Goal: Transaction & Acquisition: Purchase product/service

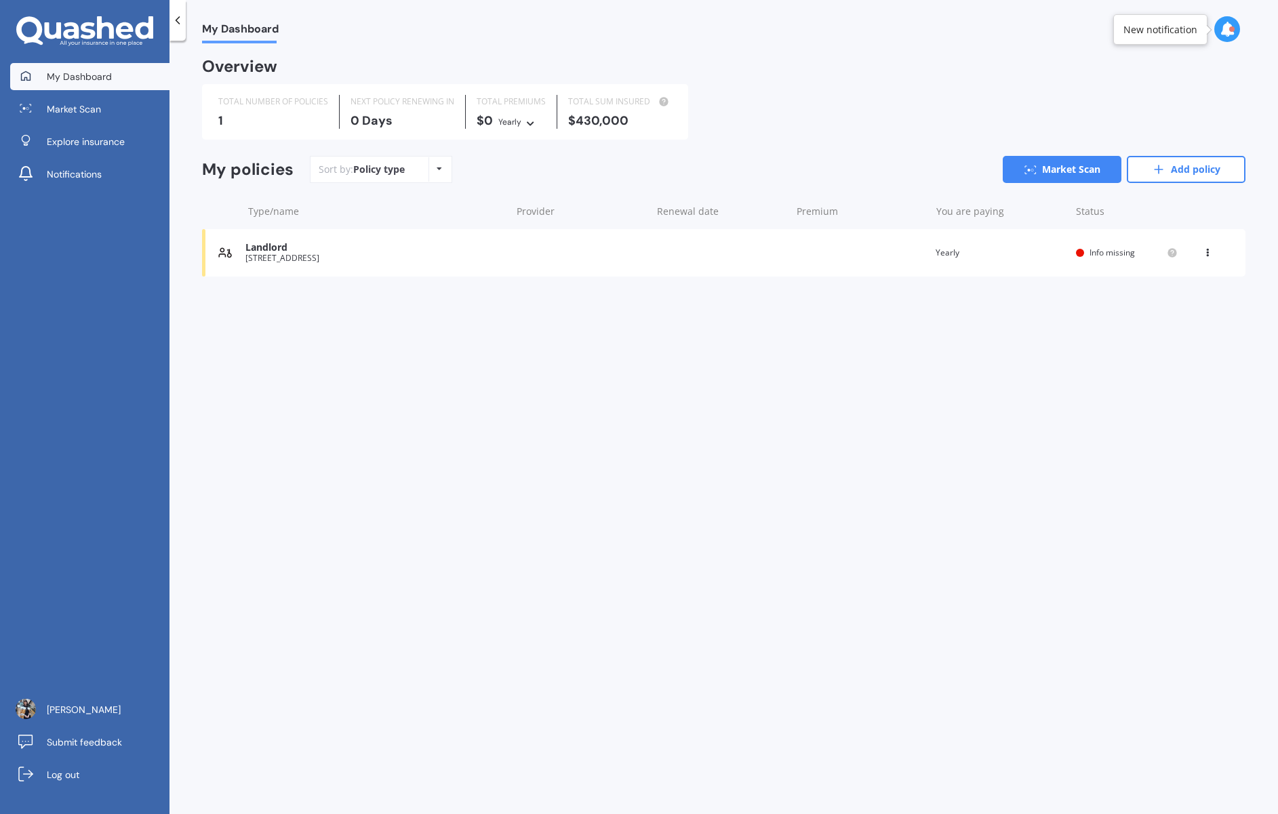
click at [275, 247] on div "Landlord" at bounding box center [374, 248] width 259 height 12
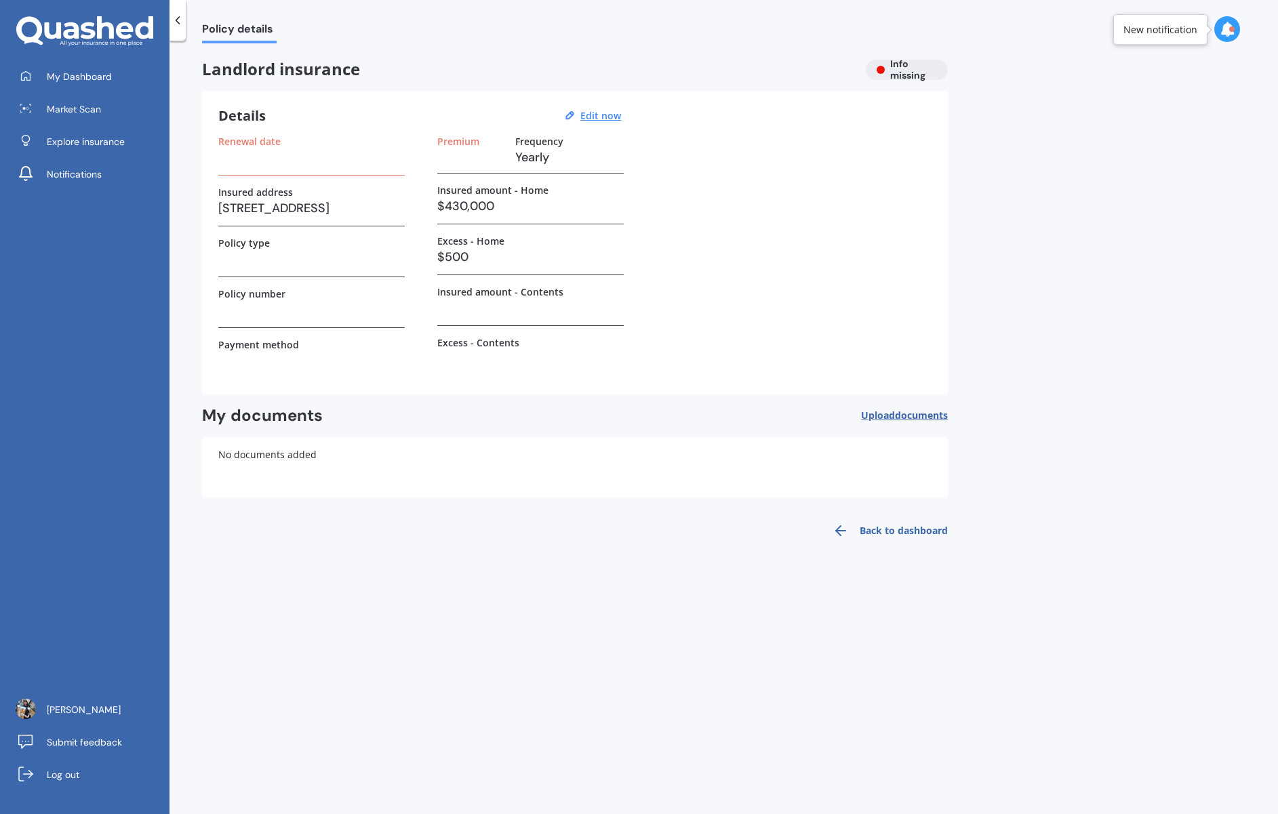
click at [506, 317] on h3 at bounding box center [530, 308] width 186 height 20
click at [597, 117] on u "Edit now" at bounding box center [600, 115] width 41 height 13
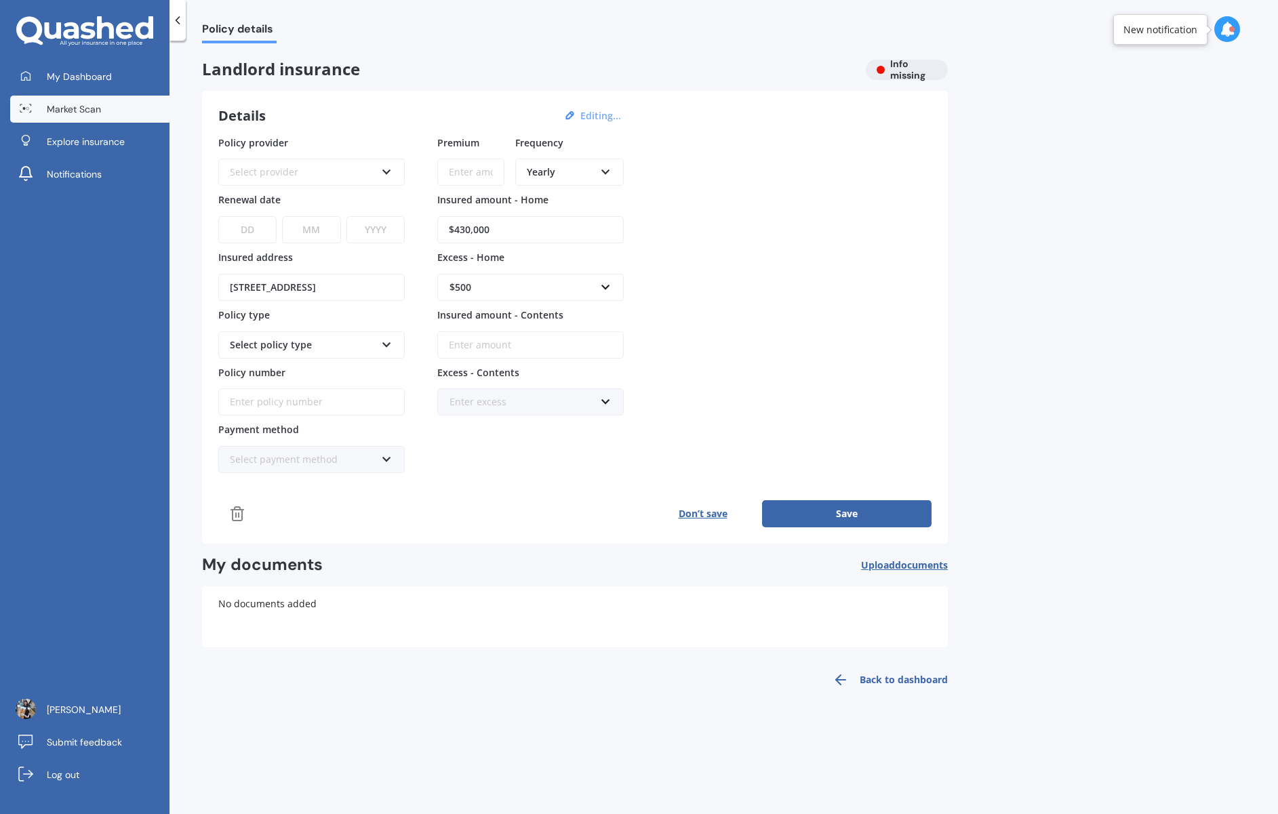
click at [98, 103] on span "Market Scan" at bounding box center [74, 109] width 54 height 14
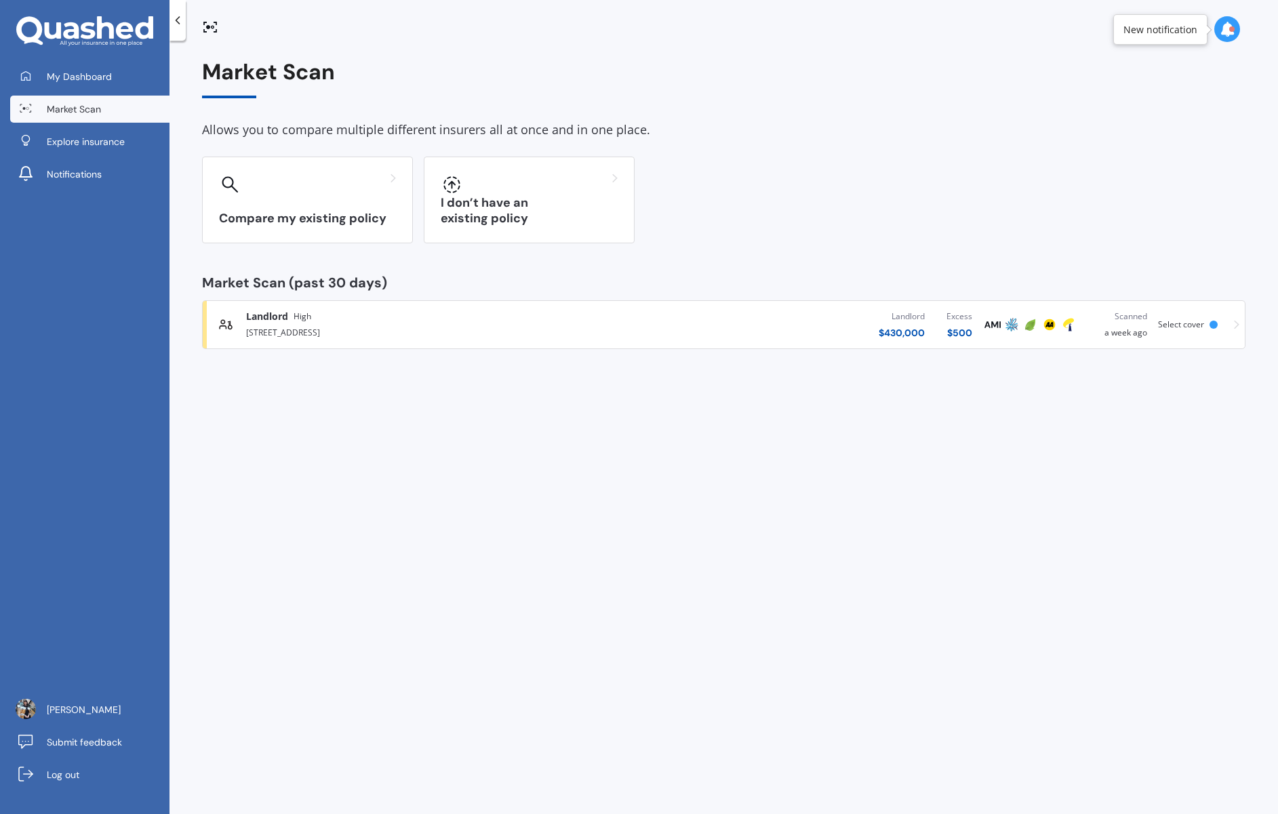
click at [291, 324] on div "[STREET_ADDRESS]" at bounding box center [423, 331] width 355 height 16
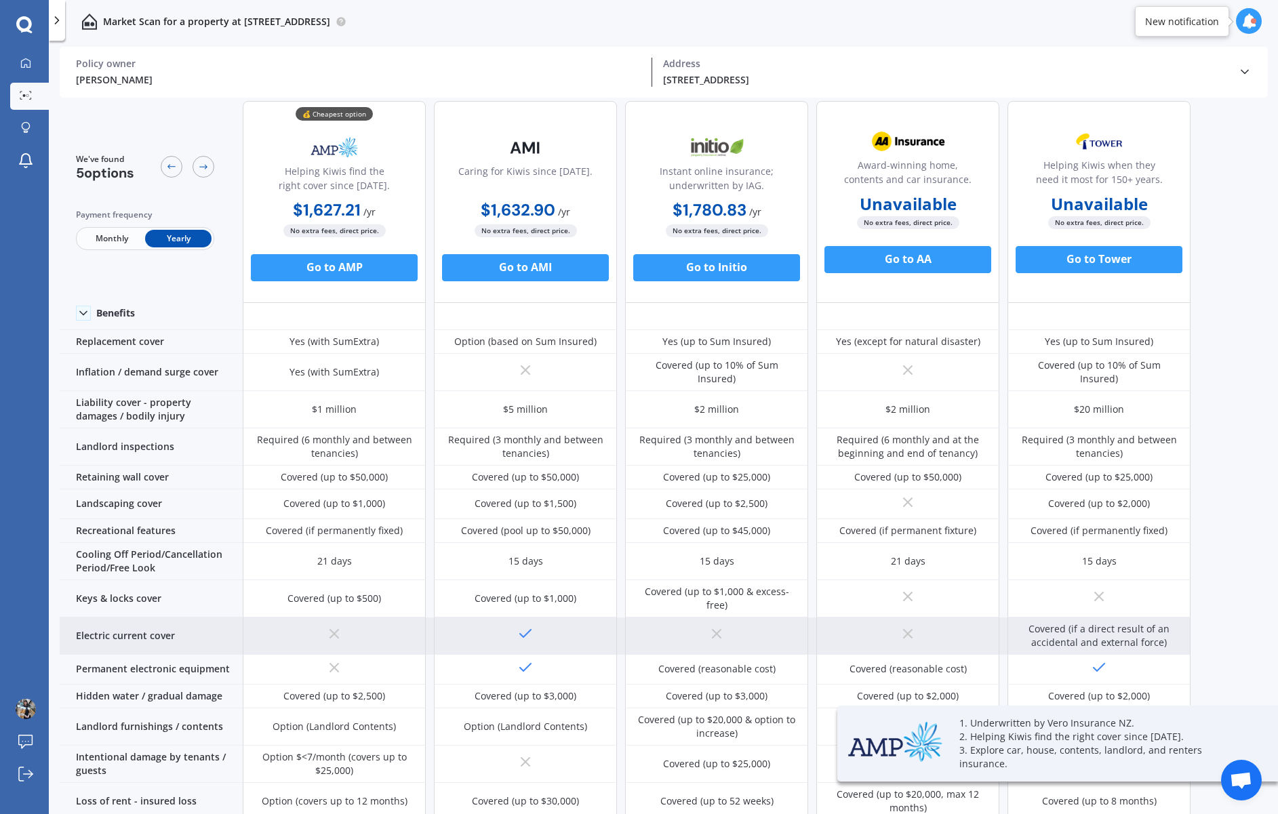
scroll to position [81, 0]
